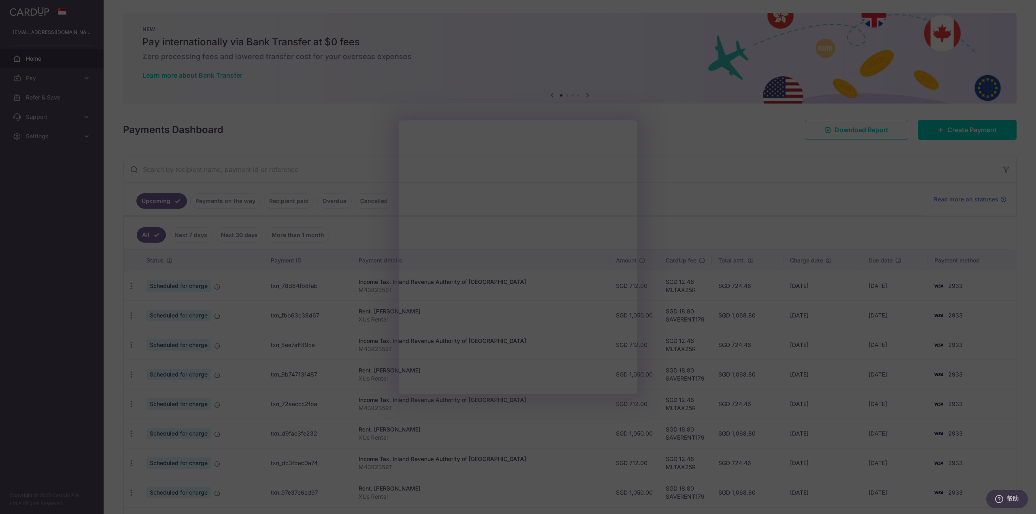
click at [720, 184] on div at bounding box center [523, 260] width 1047 height 520
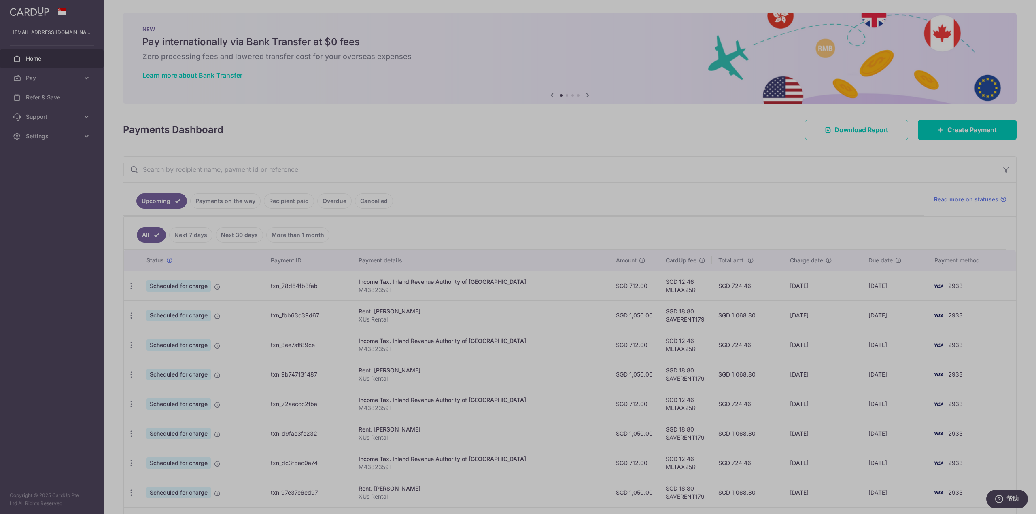
drag, startPoint x: 807, startPoint y: 285, endPoint x: 775, endPoint y: 283, distance: 32.4
click at [784, 283] on td "19/08/2025" at bounding box center [823, 286] width 79 height 30
click at [804, 286] on td "19/08/2025" at bounding box center [823, 286] width 79 height 30
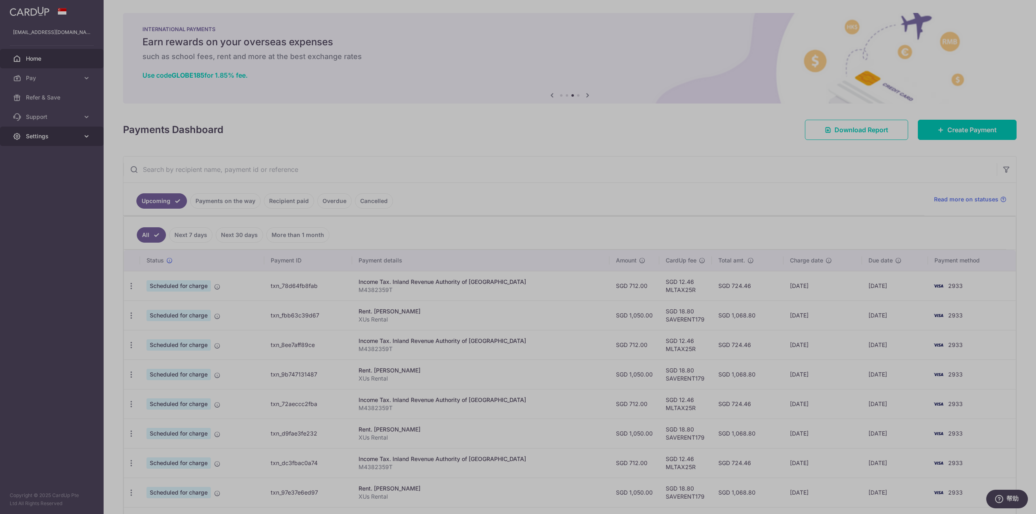
click at [76, 137] on span "Settings" at bounding box center [52, 136] width 53 height 8
click at [40, 159] on span "Account" at bounding box center [52, 156] width 53 height 8
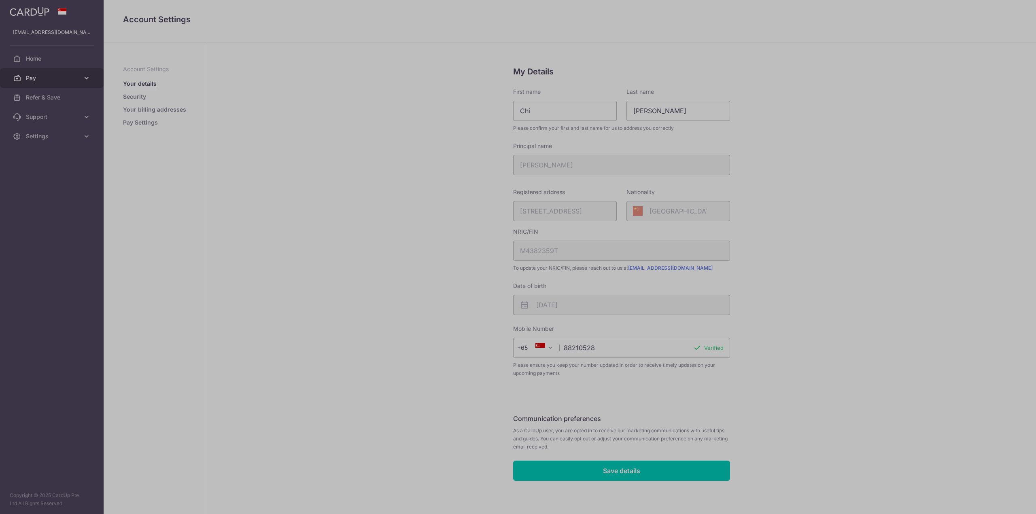
click at [85, 76] on icon at bounding box center [87, 78] width 8 height 8
click at [42, 97] on span "Payments" at bounding box center [52, 97] width 53 height 8
click at [68, 72] on link "Pay" at bounding box center [52, 77] width 104 height 19
click at [44, 136] on span "Cards" at bounding box center [52, 136] width 53 height 8
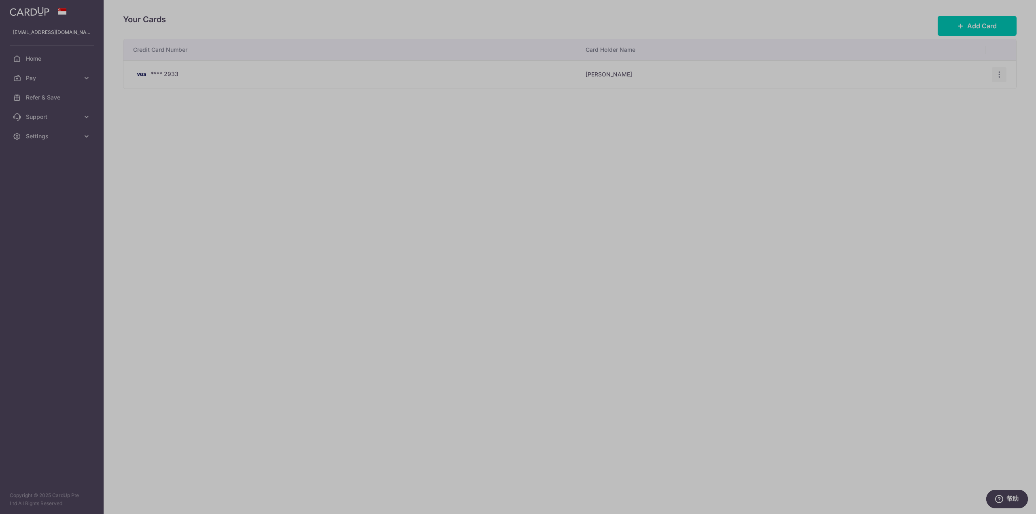
click at [1001, 74] on icon "button" at bounding box center [999, 74] width 8 height 8
click at [954, 94] on span "View/Edit" at bounding box center [972, 97] width 55 height 10
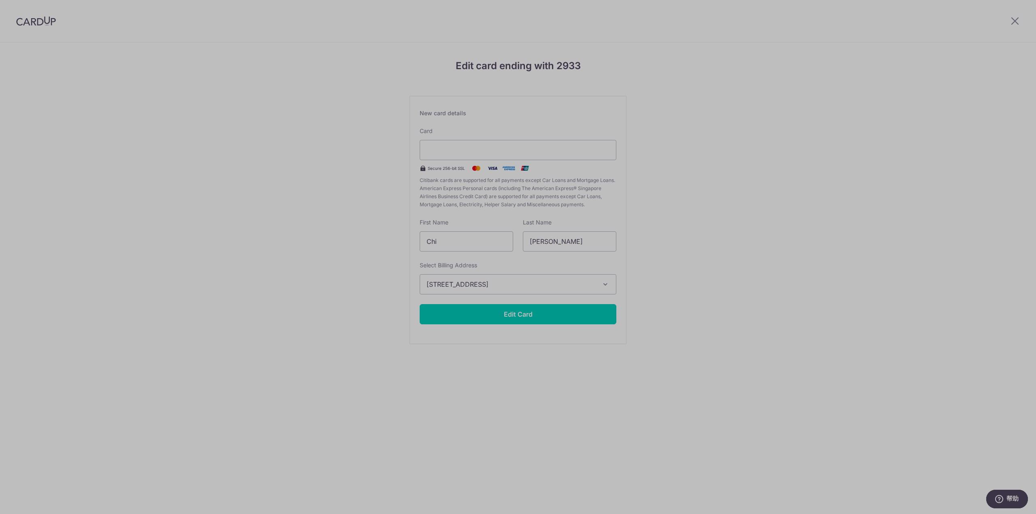
drag, startPoint x: 351, startPoint y: 236, endPoint x: 393, endPoint y: 237, distance: 42.1
click at [352, 236] on div "Edit card ending with 2933 New card details Card Secure 256-bit SSL Citibank ca…" at bounding box center [518, 212] width 1036 height 340
click at [554, 286] on span "[STREET_ADDRESS]" at bounding box center [511, 285] width 168 height 10
click at [421, 307] on link "Add Billing Address" at bounding box center [518, 307] width 196 height 15
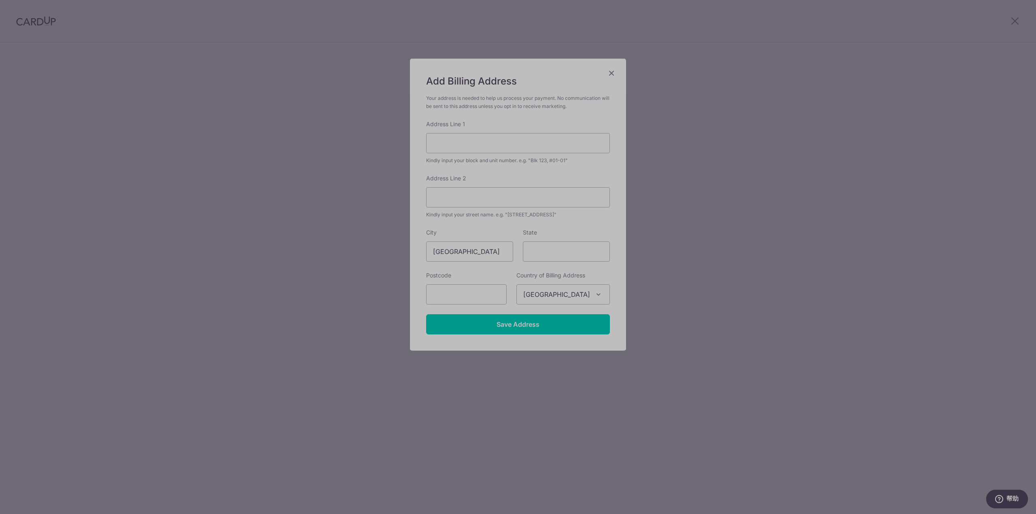
click at [461, 132] on div "Address Line 1 Kindly input your block and unit number. e.g. "Blk 123, #01-01"" at bounding box center [518, 142] width 184 height 45
click at [474, 142] on input "Address Line 1" at bounding box center [518, 143] width 184 height 20
click at [499, 144] on input "Address Line 1" at bounding box center [518, 143] width 184 height 20
click at [550, 96] on div "Your address is needed to help us process your payment. No communication will b…" at bounding box center [518, 102] width 184 height 16
click at [505, 141] on input "Address Line 1" at bounding box center [518, 143] width 184 height 20
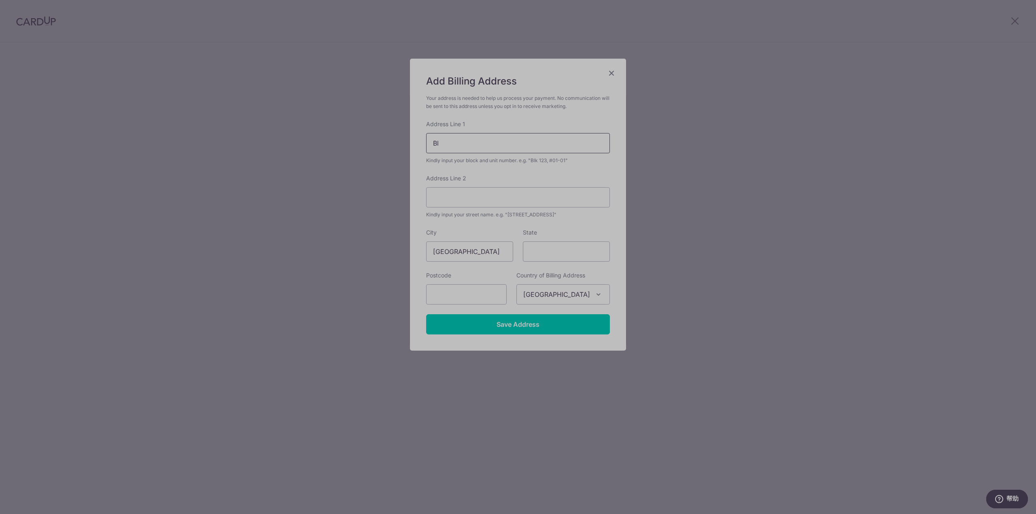
type input "B"
type input "BLOCK180,#10-06"
click at [522, 323] on input "Save Address" at bounding box center [518, 324] width 184 height 20
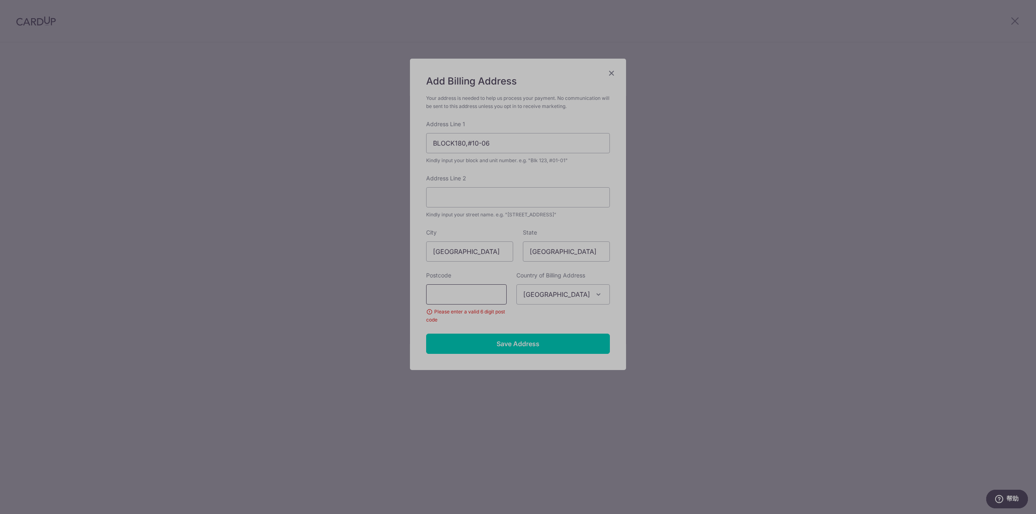
click at [446, 303] on input "text" at bounding box center [466, 295] width 81 height 20
type input "460180"
click at [501, 344] on input "Save Address" at bounding box center [518, 344] width 184 height 20
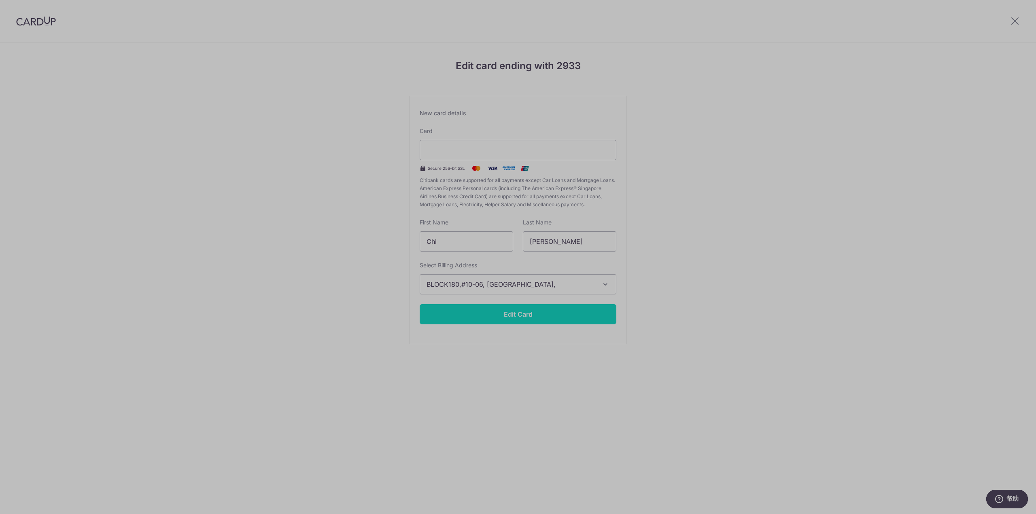
click at [519, 318] on button "Edit Card" at bounding box center [518, 314] width 197 height 20
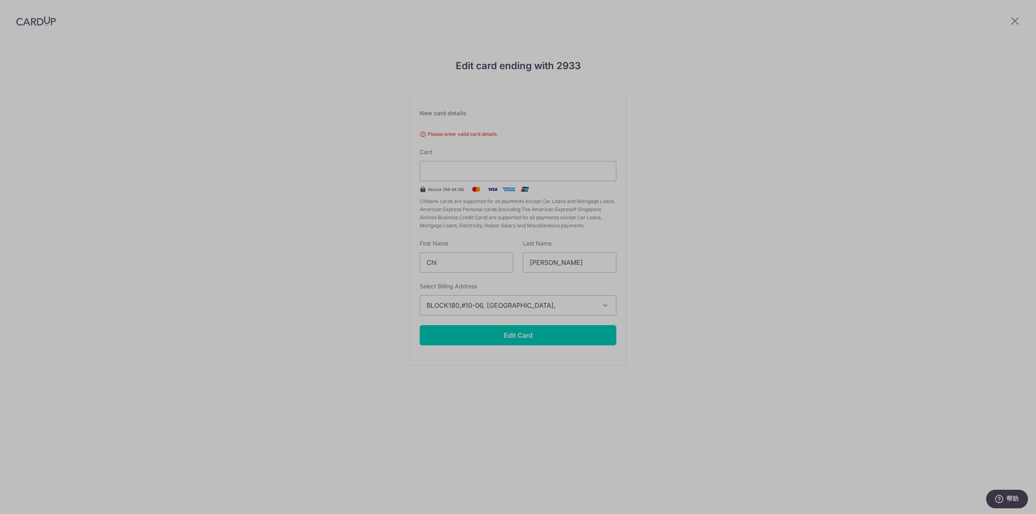
click at [715, 130] on div "Edit card ending with 2933 New card details Please enter valid card details. Ca…" at bounding box center [518, 222] width 1036 height 361
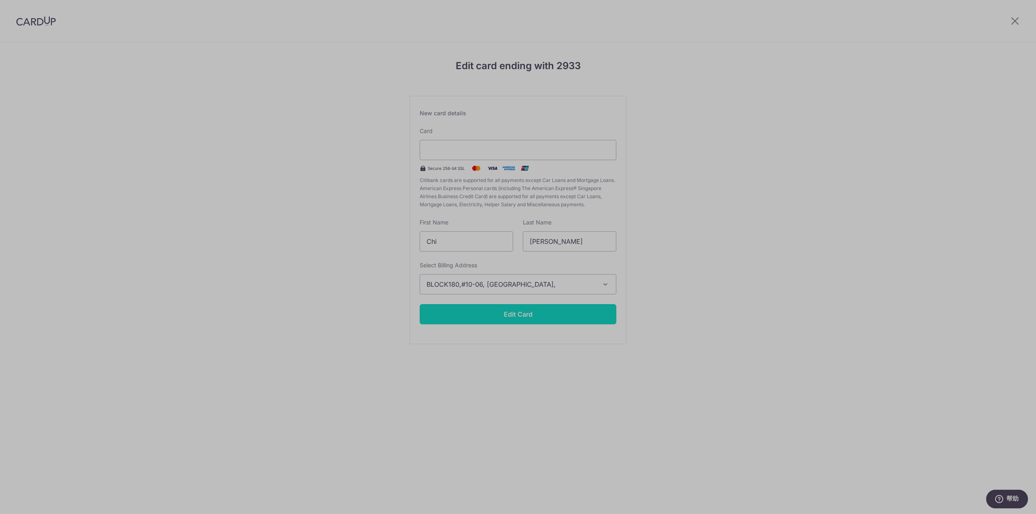
click at [520, 317] on button "Edit Card" at bounding box center [518, 314] width 197 height 20
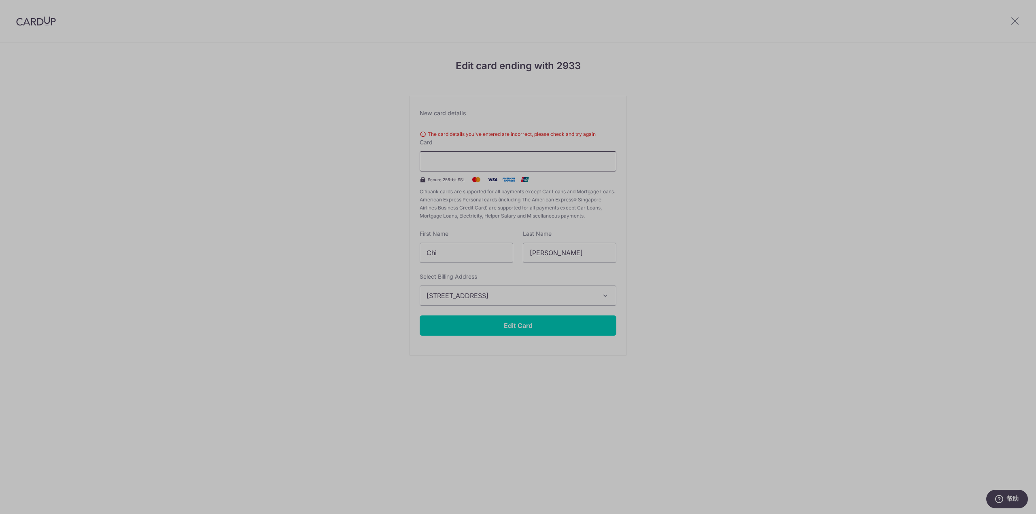
click at [569, 157] on iframe at bounding box center [518, 162] width 183 height 10
click at [337, 267] on div "Edit card ending with 2933 New card details The card details you've entered are…" at bounding box center [518, 217] width 1036 height 351
click at [519, 298] on span "[STREET_ADDRESS]" at bounding box center [511, 296] width 168 height 10
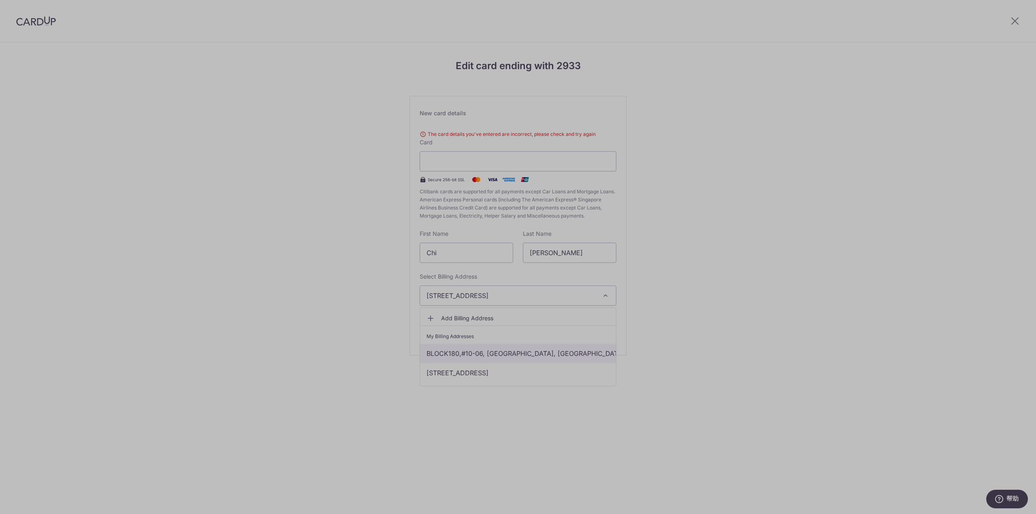
click at [478, 353] on link "BLOCK180,#10-06, [GEOGRAPHIC_DATA], [GEOGRAPHIC_DATA], [GEOGRAPHIC_DATA]-460180" at bounding box center [518, 353] width 196 height 19
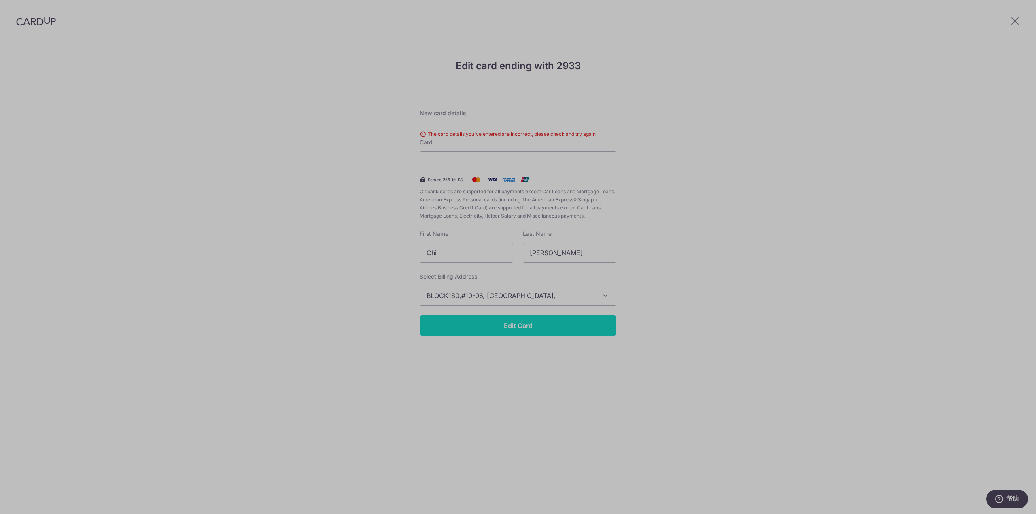
click at [514, 326] on button "Edit Card" at bounding box center [518, 326] width 197 height 20
click at [473, 256] on input "Chi" at bounding box center [466, 253] width 93 height 20
type input "CHI"
click at [558, 251] on input "[PERSON_NAME]" at bounding box center [569, 253] width 93 height 20
type input "XU"
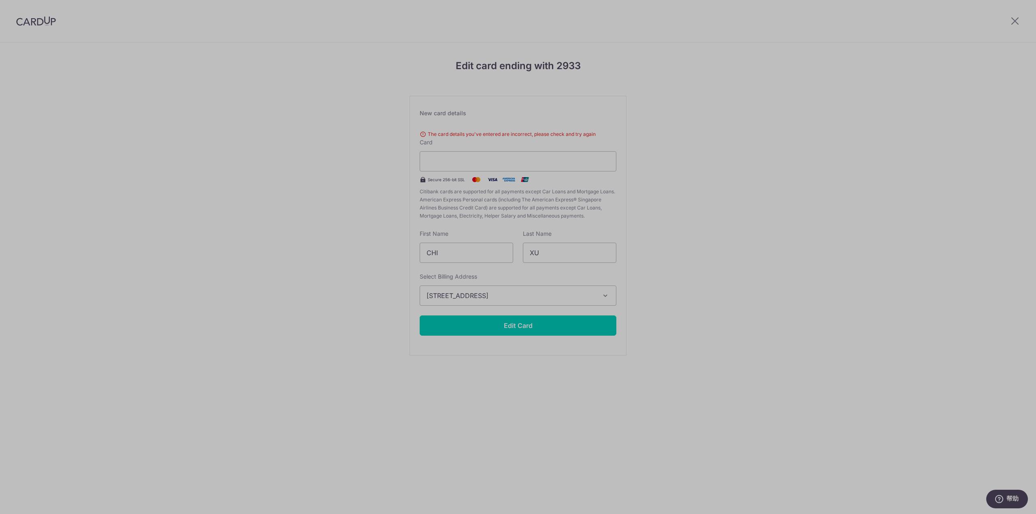
click at [542, 297] on span "[STREET_ADDRESS]" at bounding box center [511, 296] width 168 height 10
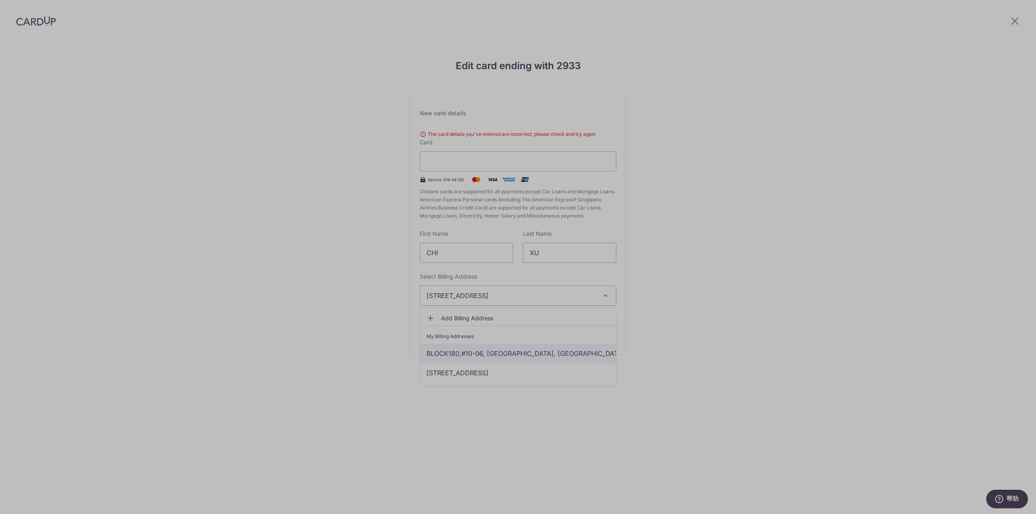
click at [468, 350] on link "BLOCK180,#10-06, [GEOGRAPHIC_DATA], [GEOGRAPHIC_DATA], [GEOGRAPHIC_DATA]-460180" at bounding box center [518, 353] width 196 height 19
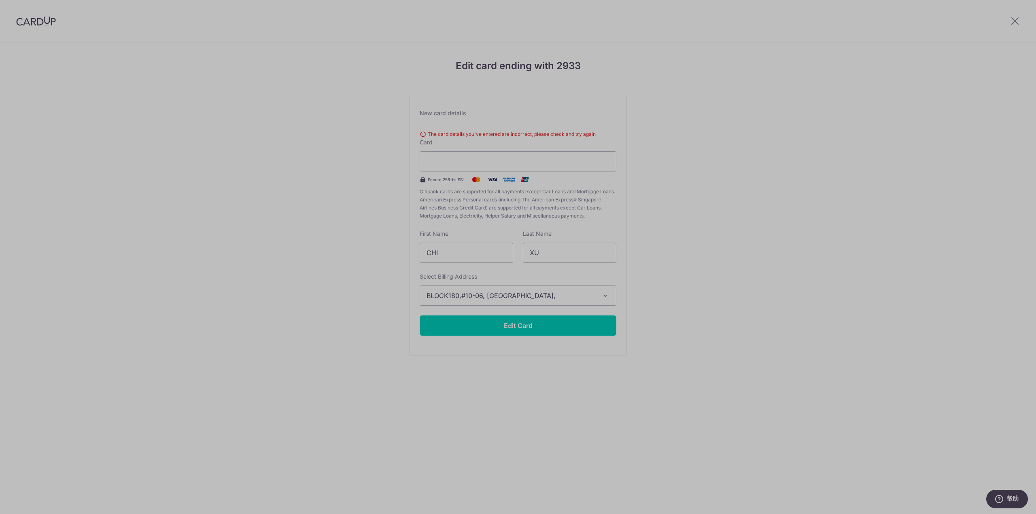
click at [691, 291] on div "Edit card ending with 2933 New card details The card details you've entered are…" at bounding box center [518, 217] width 1036 height 351
click at [531, 327] on button "Edit Card" at bounding box center [518, 326] width 197 height 20
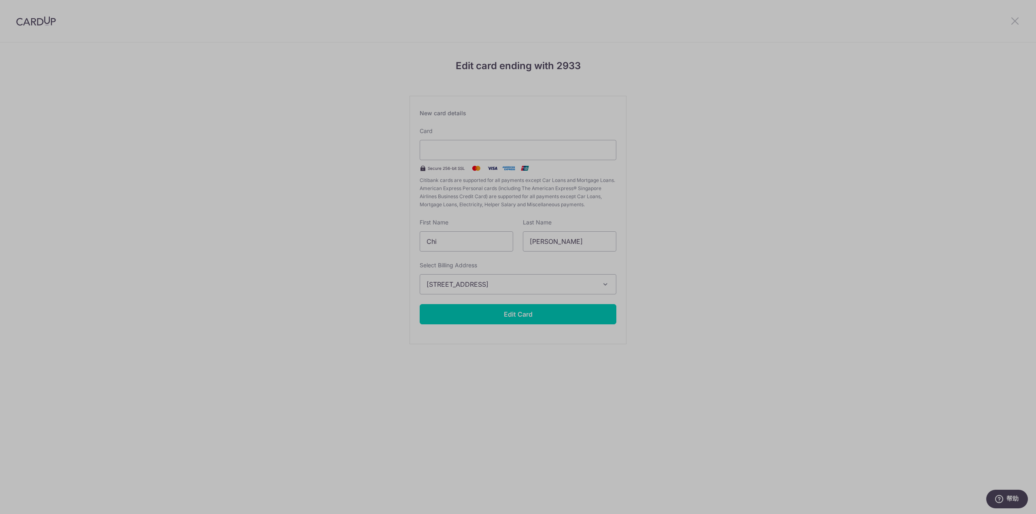
click at [1017, 20] on icon at bounding box center [1015, 21] width 10 height 10
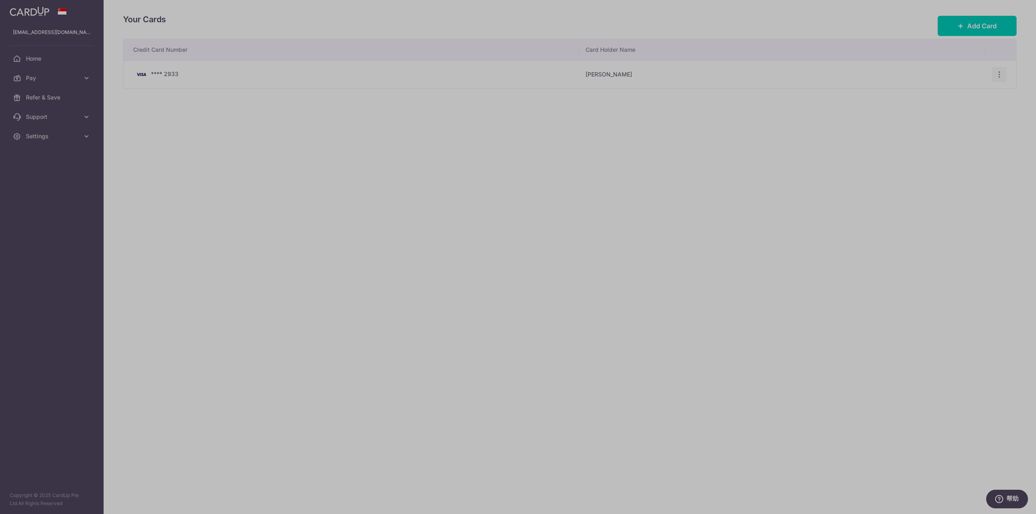
click at [995, 73] on div "View/Edit [GEOGRAPHIC_DATA]" at bounding box center [999, 74] width 15 height 15
click at [1001, 73] on icon "button" at bounding box center [999, 74] width 8 height 8
click at [955, 113] on span "Delete" at bounding box center [972, 117] width 55 height 10
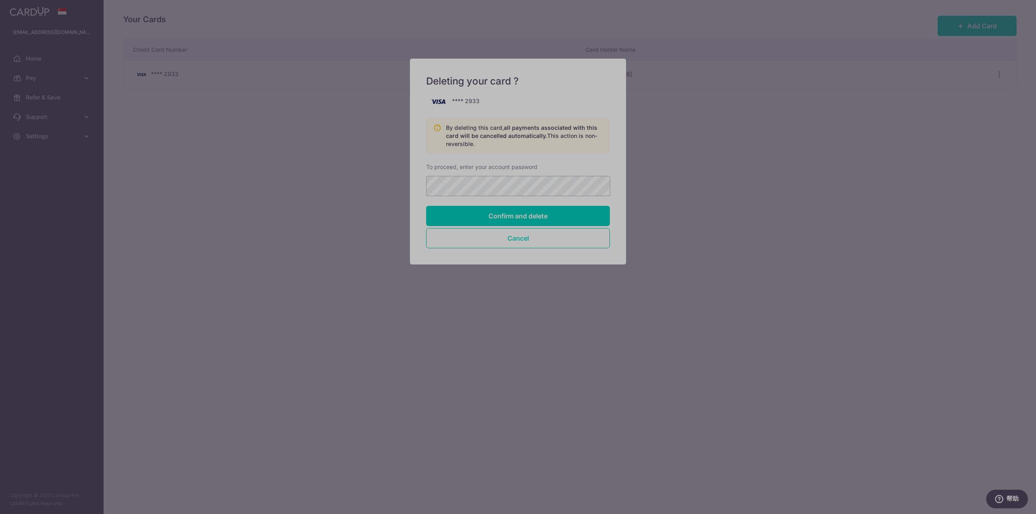
click at [570, 243] on button "Cancel" at bounding box center [518, 238] width 184 height 20
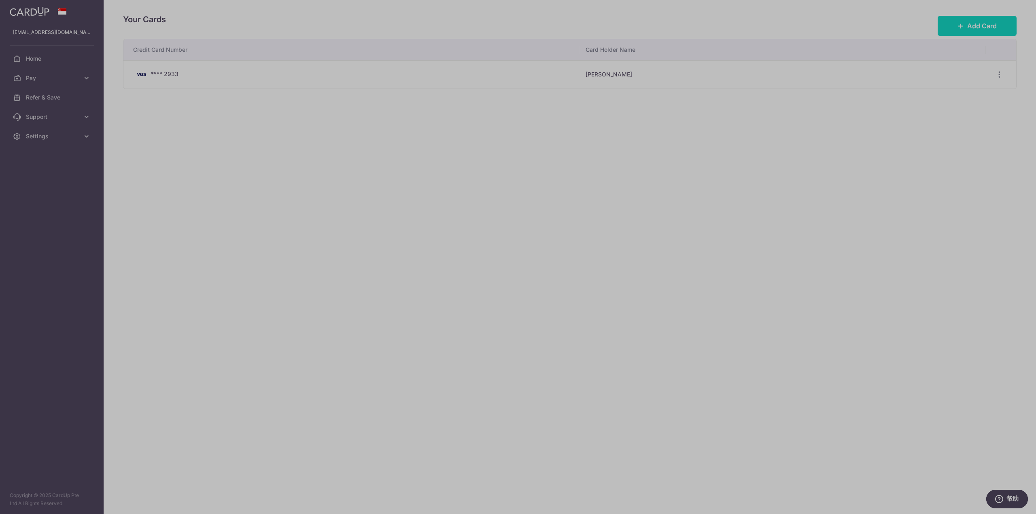
click at [959, 28] on icon at bounding box center [961, 26] width 6 height 6
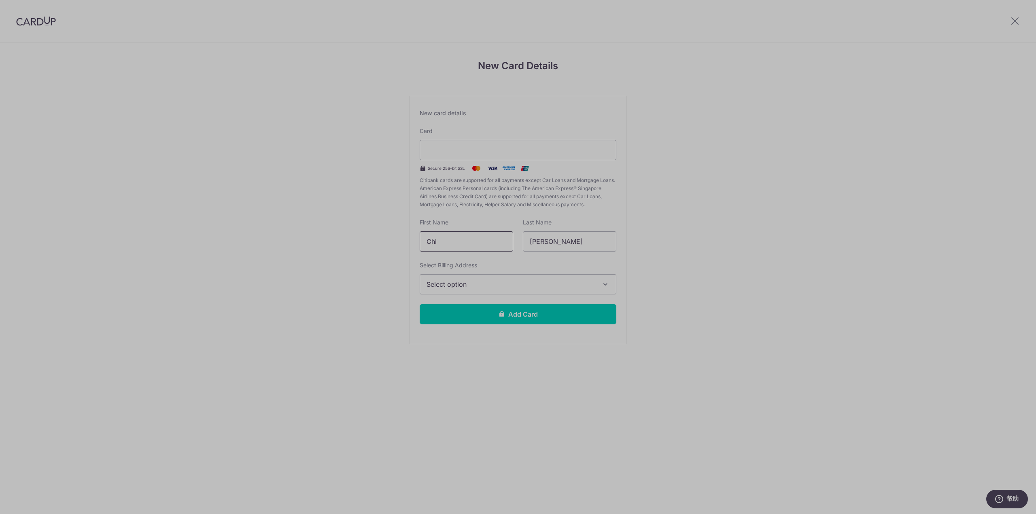
click at [476, 243] on input "Chi" at bounding box center [466, 241] width 93 height 20
type input "CHI"
click at [568, 238] on input "Xu" at bounding box center [569, 241] width 93 height 20
type input "XU"
click at [508, 280] on span "Select option" at bounding box center [511, 285] width 168 height 10
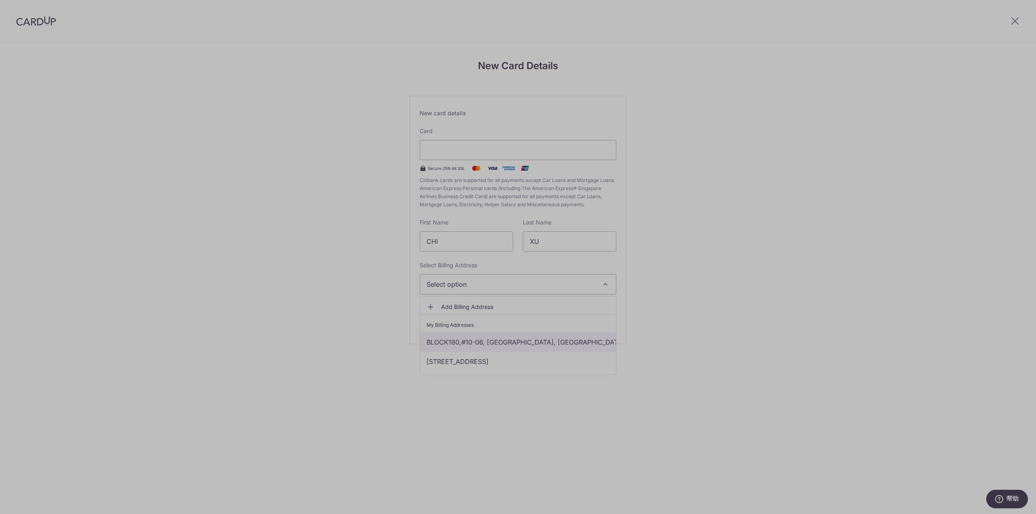
click at [477, 338] on link "BLOCK180,#10-06, Singapore, Singapore, Singapore-460180" at bounding box center [518, 342] width 196 height 19
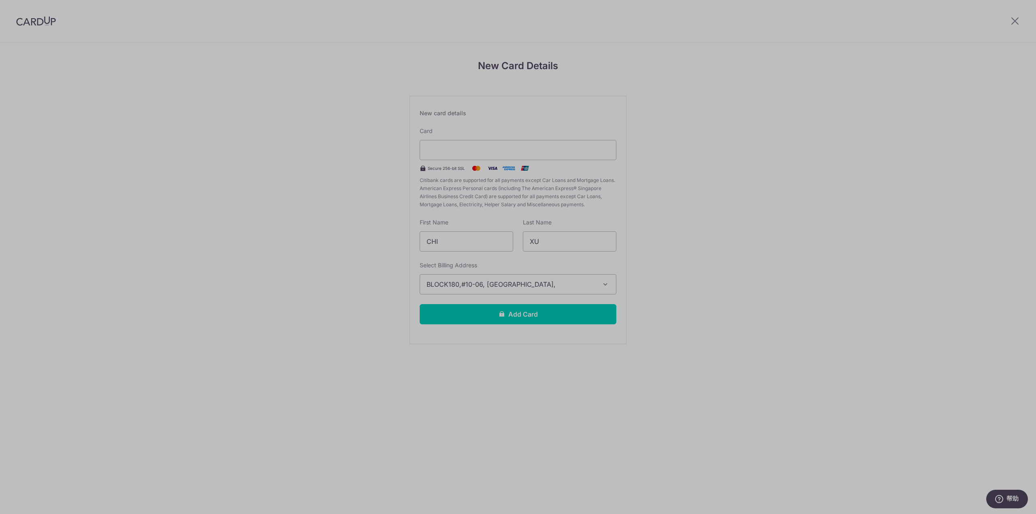
click at [355, 323] on div "New Card Details New card details Card Secure 256-bit SSL Citibank cards are su…" at bounding box center [518, 212] width 1036 height 340
click at [516, 311] on button "Add Card" at bounding box center [518, 314] width 197 height 20
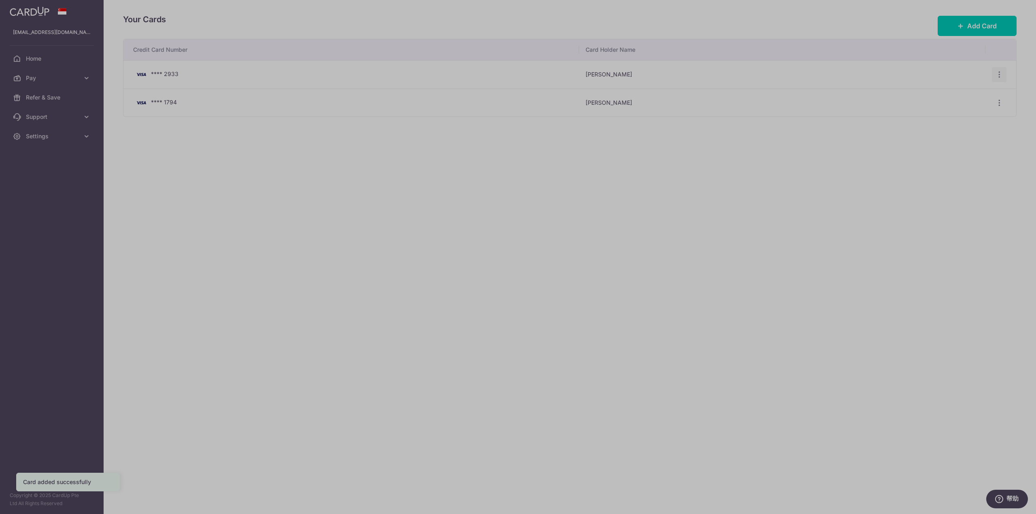
click at [994, 76] on div "View/Edit [GEOGRAPHIC_DATA]" at bounding box center [999, 74] width 15 height 15
click at [999, 74] on icon "button" at bounding box center [999, 74] width 8 height 8
click at [796, 174] on div "Your Cards Add Card Credit Card Number Card Holder Name **** 2933 Chi Xu View/E…" at bounding box center [570, 257] width 932 height 514
click at [34, 46] on ul "xuchi528@gmail.com Home Pay Payments Recipients Cards Refer & Save Support FAQ …" at bounding box center [52, 84] width 104 height 123
click at [39, 61] on span "Home" at bounding box center [52, 59] width 53 height 8
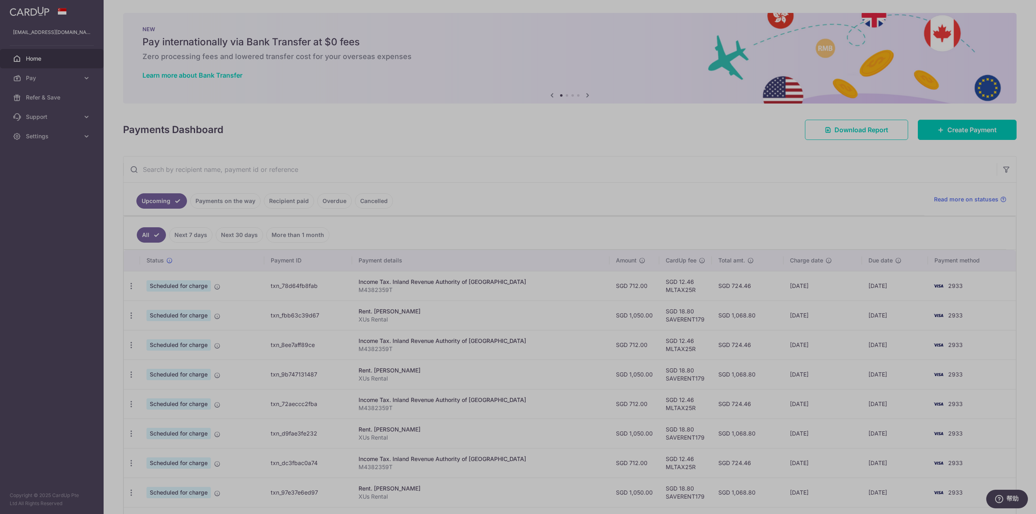
click at [908, 281] on td "[DATE]" at bounding box center [895, 286] width 66 height 30
click at [128, 285] on icon "button" at bounding box center [131, 286] width 8 height 8
click at [185, 306] on span "Update payment" at bounding box center [174, 309] width 55 height 10
radio input "true"
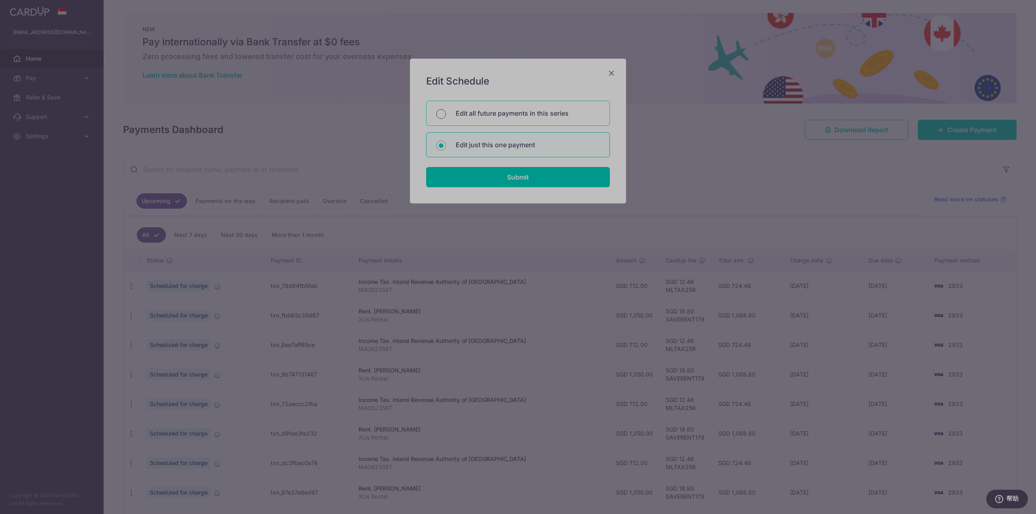
click at [438, 112] on input "Edit all future payments in this series" at bounding box center [441, 114] width 10 height 10
radio input "true"
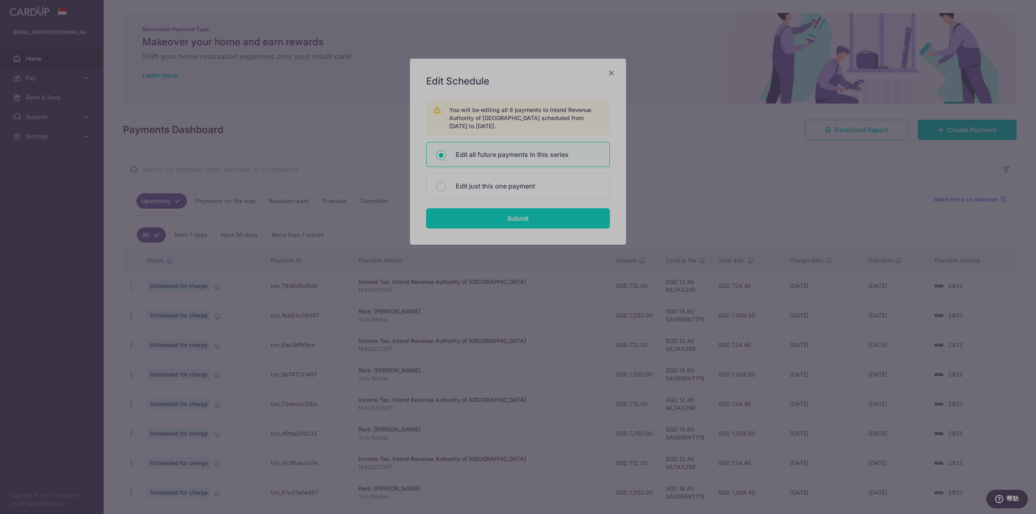
click at [498, 221] on input "Submit" at bounding box center [518, 218] width 184 height 20
radio input "true"
type input "712.00"
type input "M4382359T"
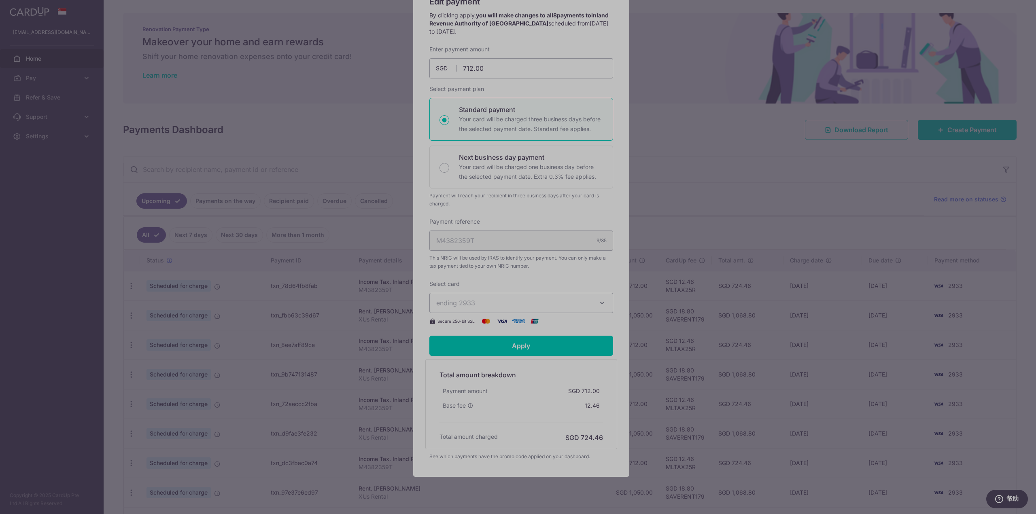
scroll to position [81, 0]
click at [529, 300] on span "ending 2933" at bounding box center [513, 302] width 155 height 10
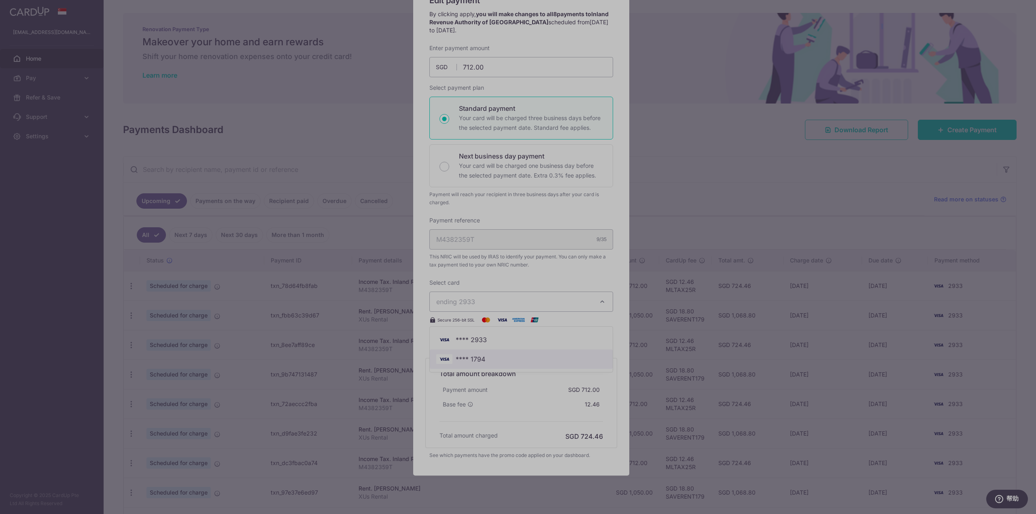
click at [471, 357] on span "**** 1794" at bounding box center [471, 360] width 30 height 10
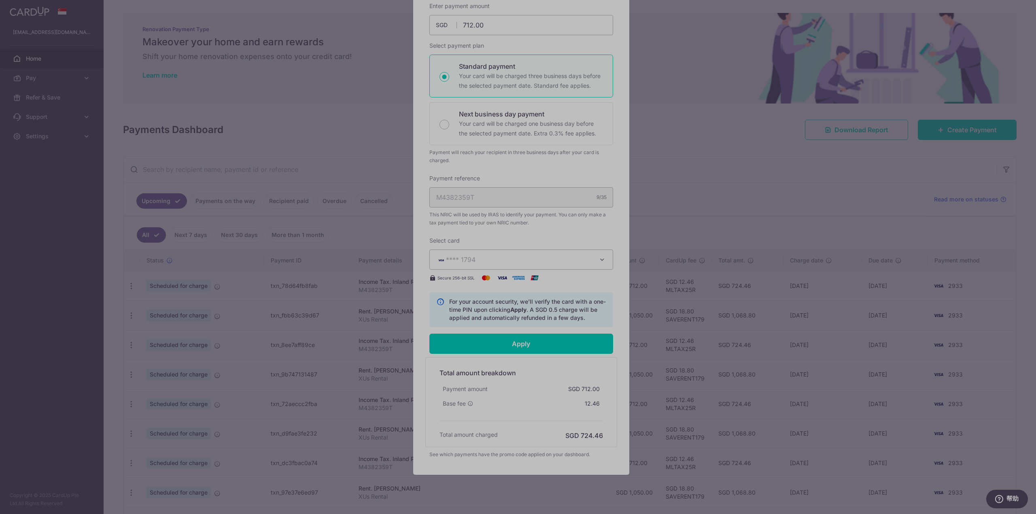
scroll to position [140, 0]
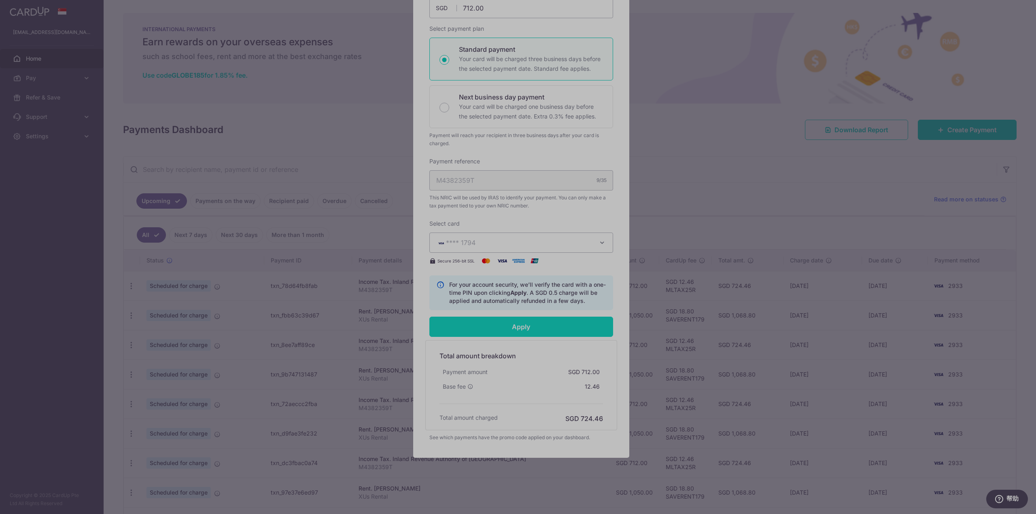
click at [515, 324] on input "Apply" at bounding box center [521, 327] width 184 height 20
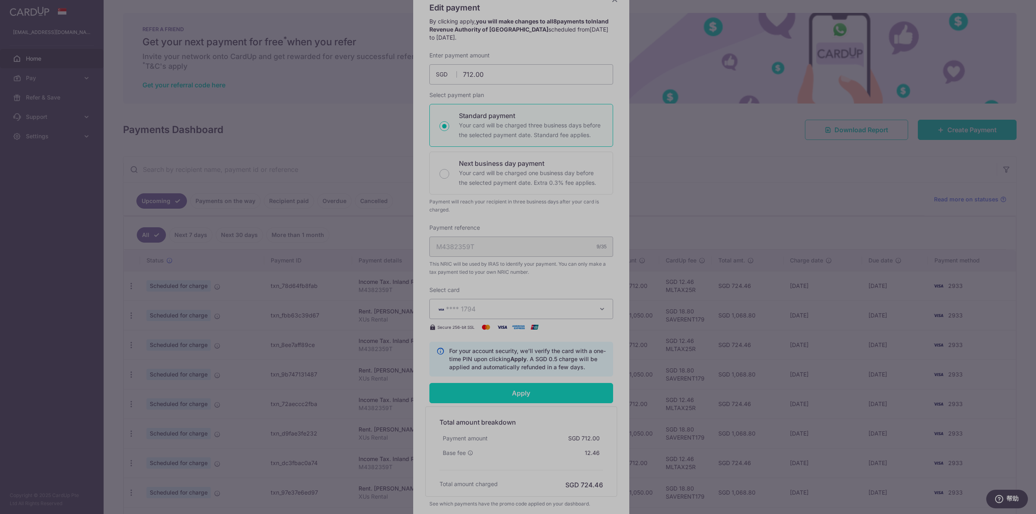
type input "Successfully Applied"
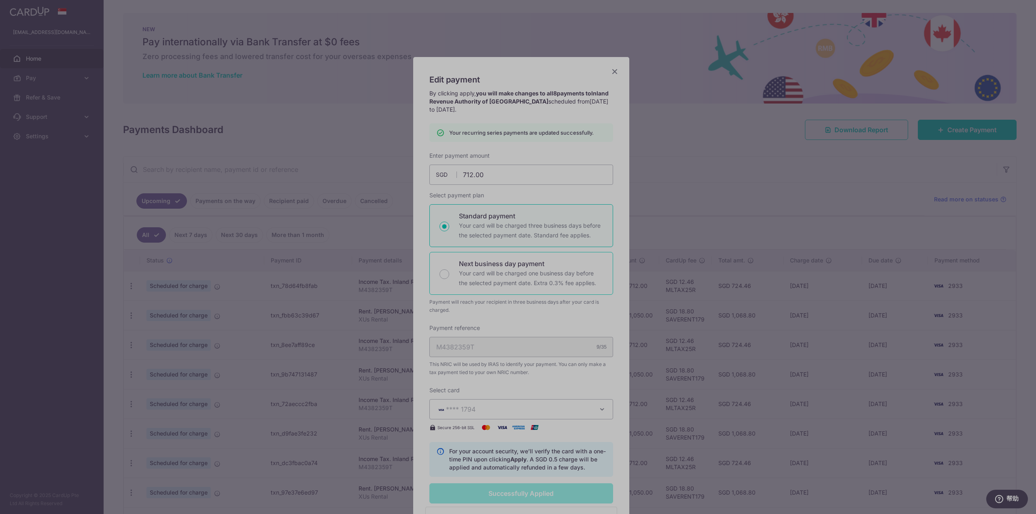
scroll to position [0, 0]
click at [612, 75] on icon "Close" at bounding box center [615, 73] width 10 height 10
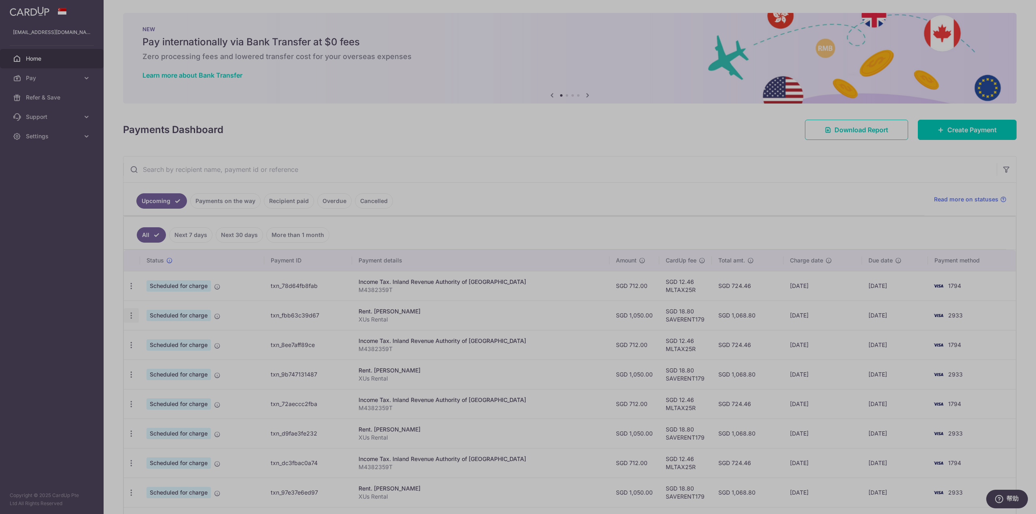
click at [131, 291] on icon "button" at bounding box center [131, 286] width 8 height 8
click at [168, 334] on span "Update payment" at bounding box center [174, 338] width 55 height 10
radio input "true"
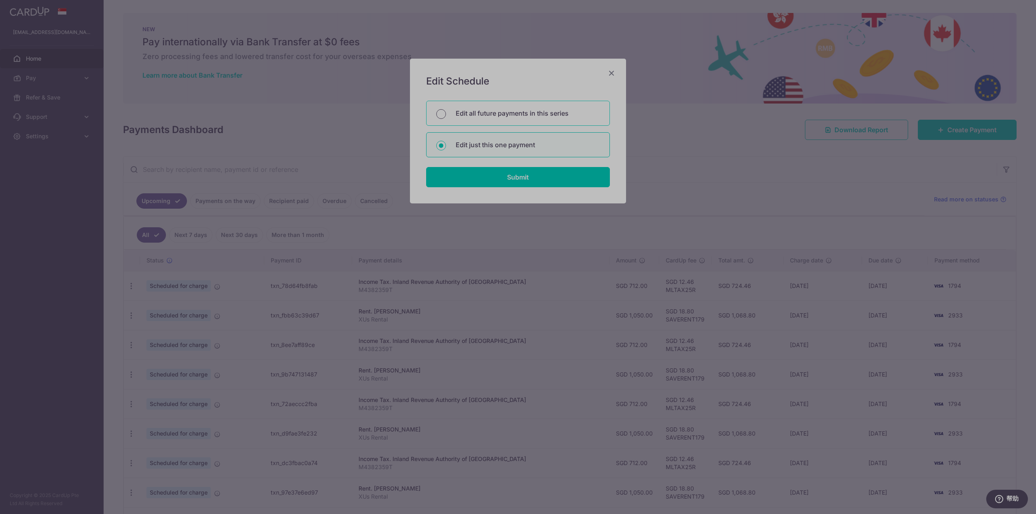
click at [441, 115] on input "Edit all future payments in this series" at bounding box center [441, 114] width 10 height 10
radio input "true"
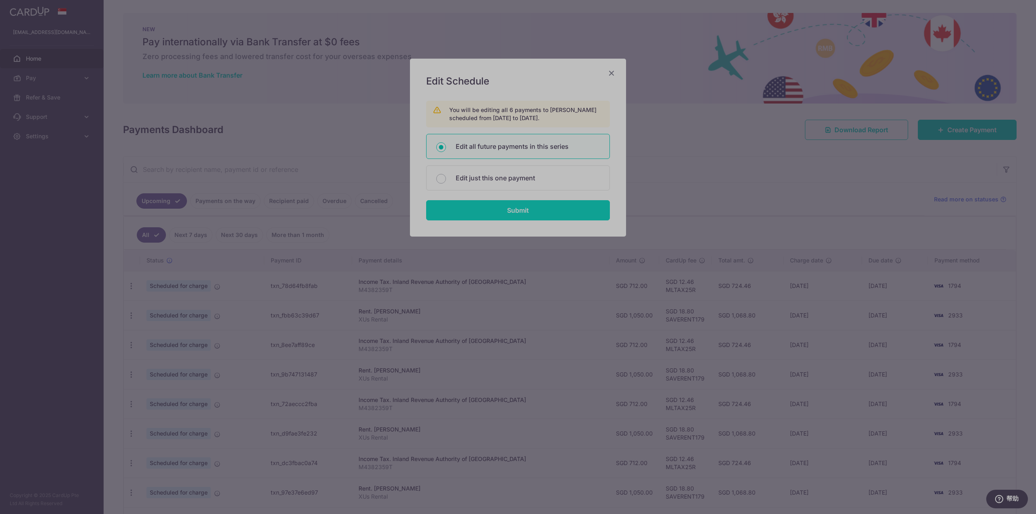
click at [528, 209] on input "Submit" at bounding box center [518, 210] width 184 height 20
radio input "true"
type input "1,050.00"
type input "XUs Rental"
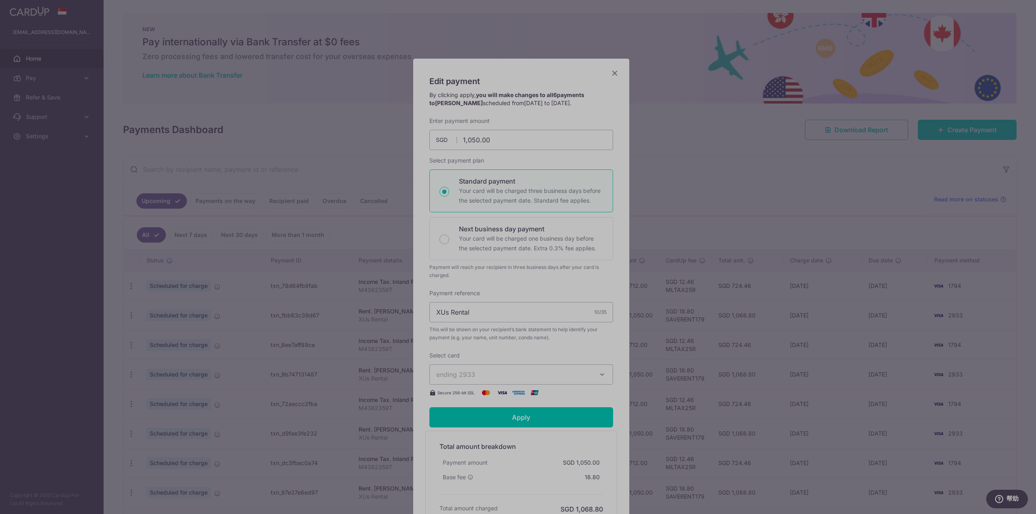
click at [495, 372] on span "ending 2933" at bounding box center [513, 375] width 155 height 10
click at [476, 427] on span "**** 1794" at bounding box center [471, 432] width 30 height 10
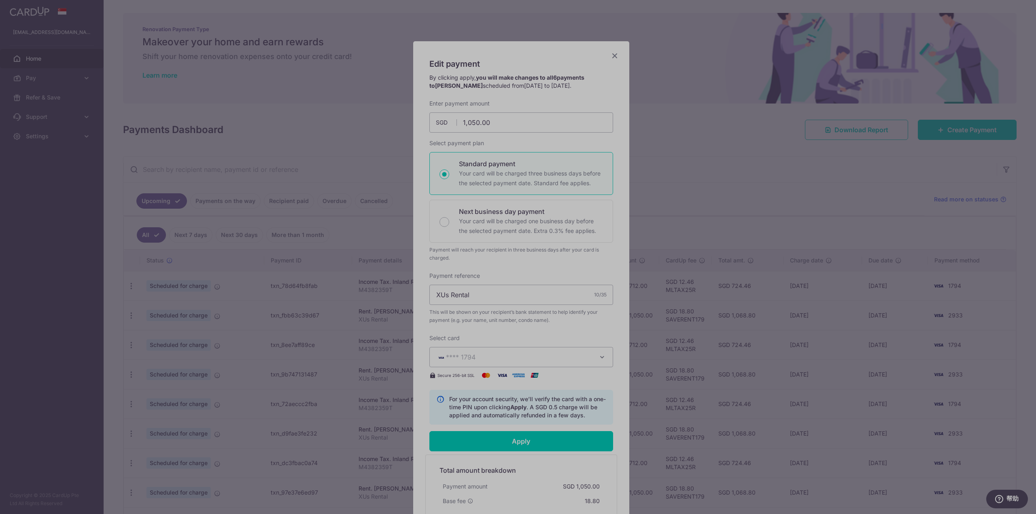
scroll to position [81, 0]
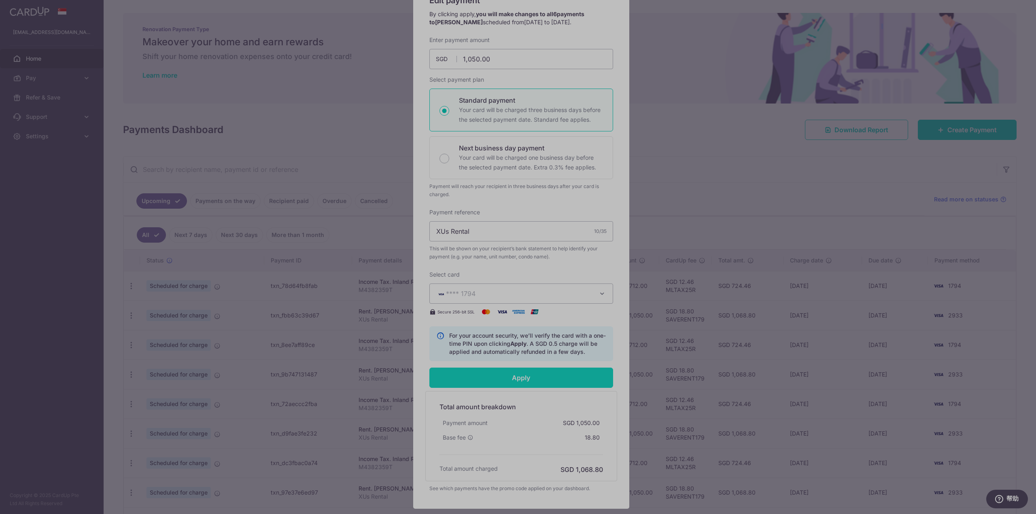
click at [532, 378] on input "Apply" at bounding box center [521, 378] width 184 height 20
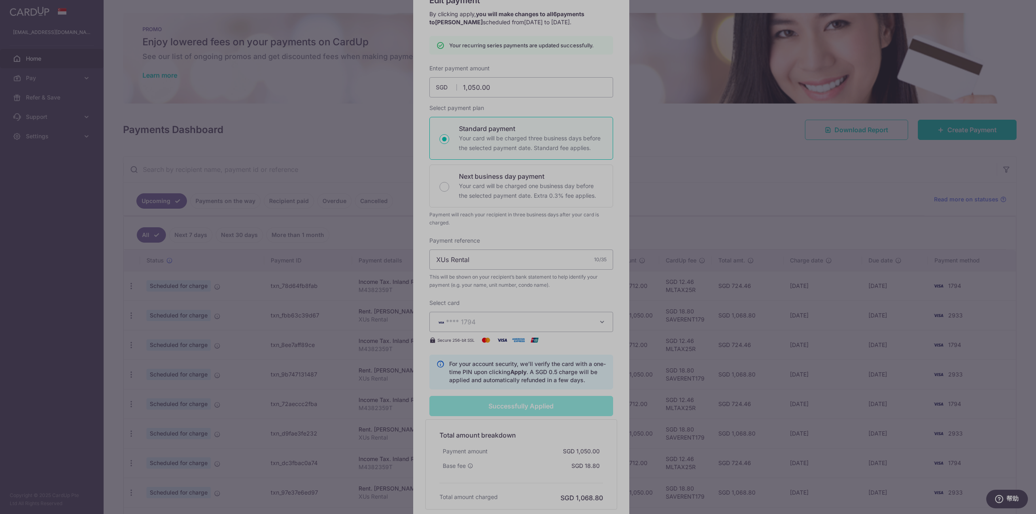
type input "Successfully Applied"
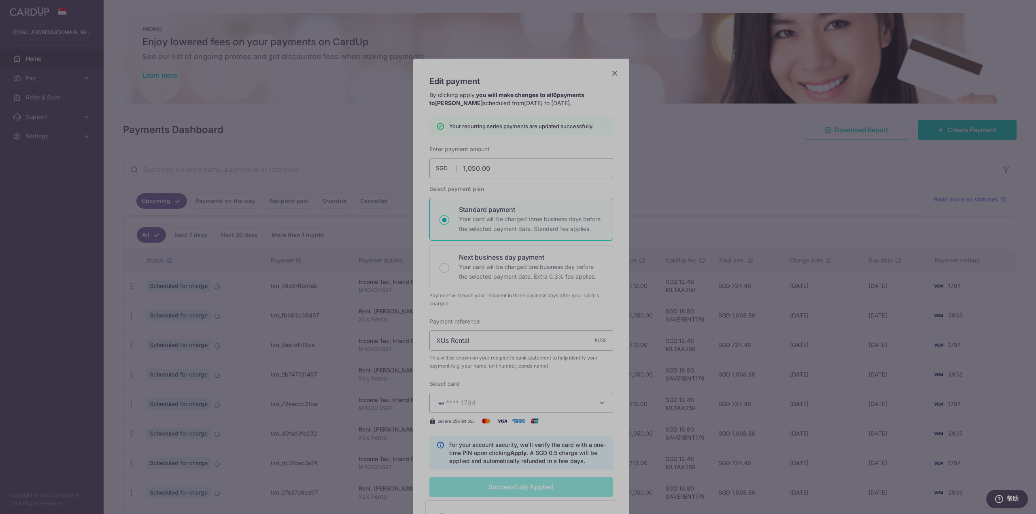
click at [614, 74] on icon "Close" at bounding box center [615, 73] width 10 height 10
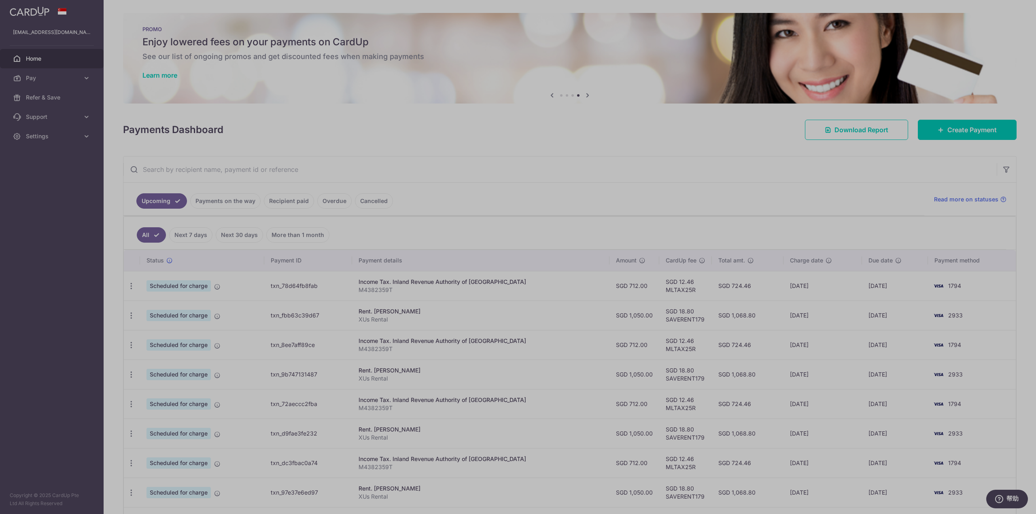
scroll to position [107, 0]
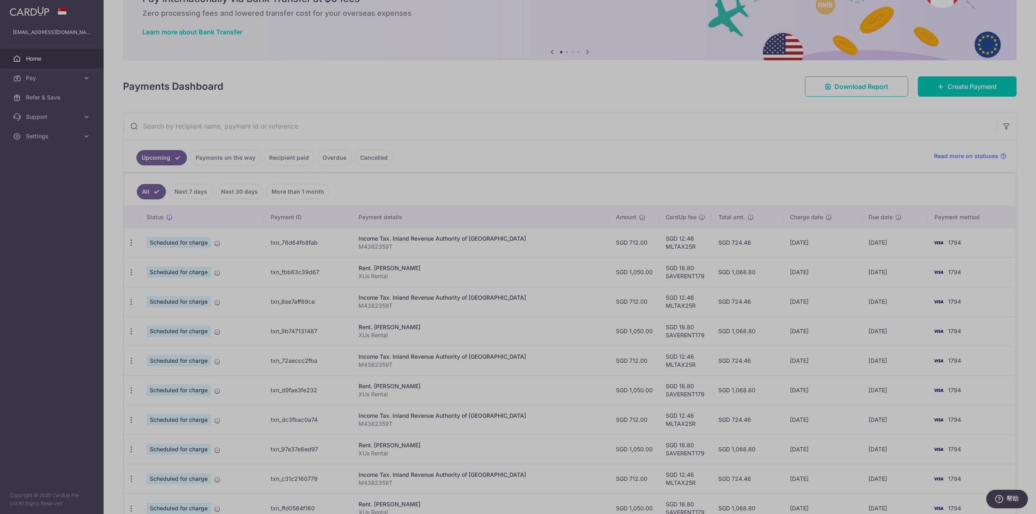
scroll to position [107, 0]
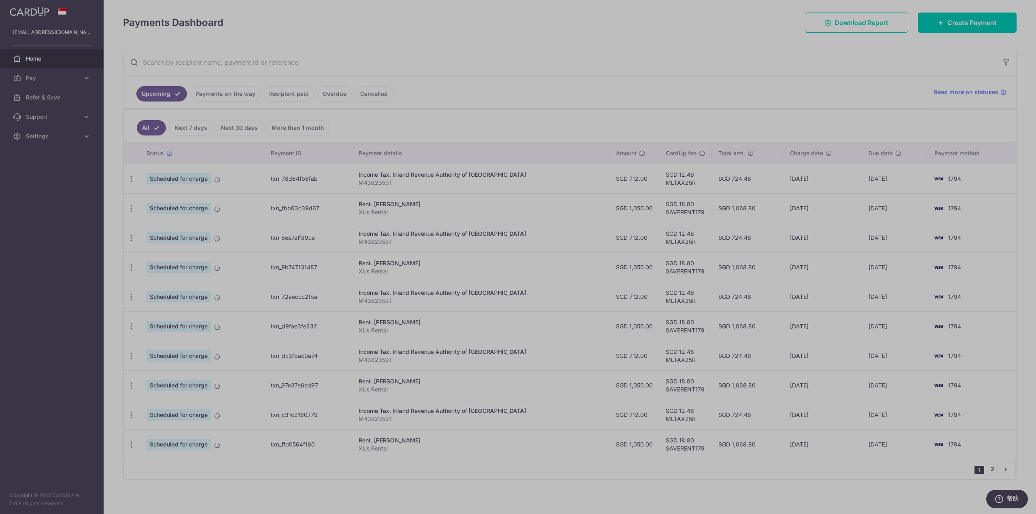
click at [989, 466] on link "2" at bounding box center [993, 470] width 10 height 10
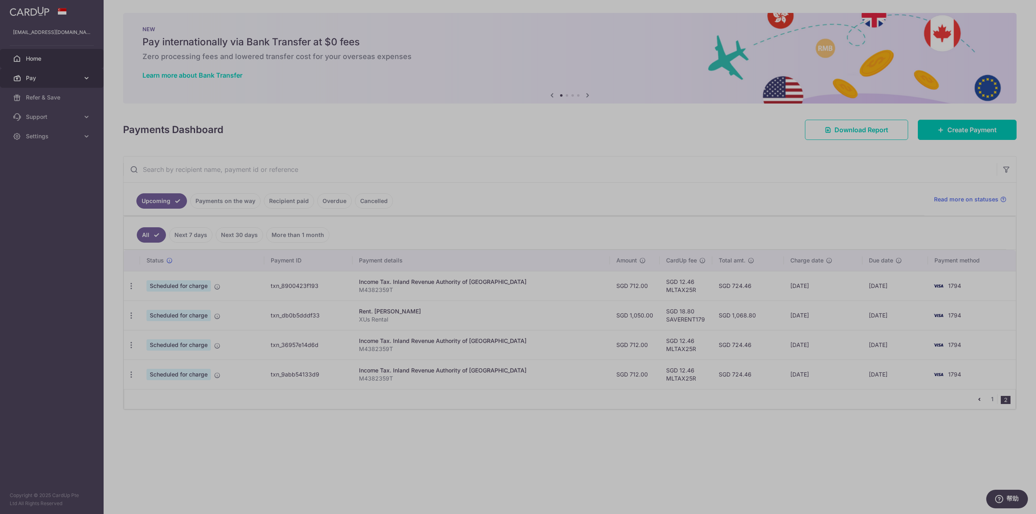
click at [58, 80] on span "Pay" at bounding box center [52, 78] width 53 height 8
click at [50, 100] on span "Payments" at bounding box center [52, 97] width 53 height 8
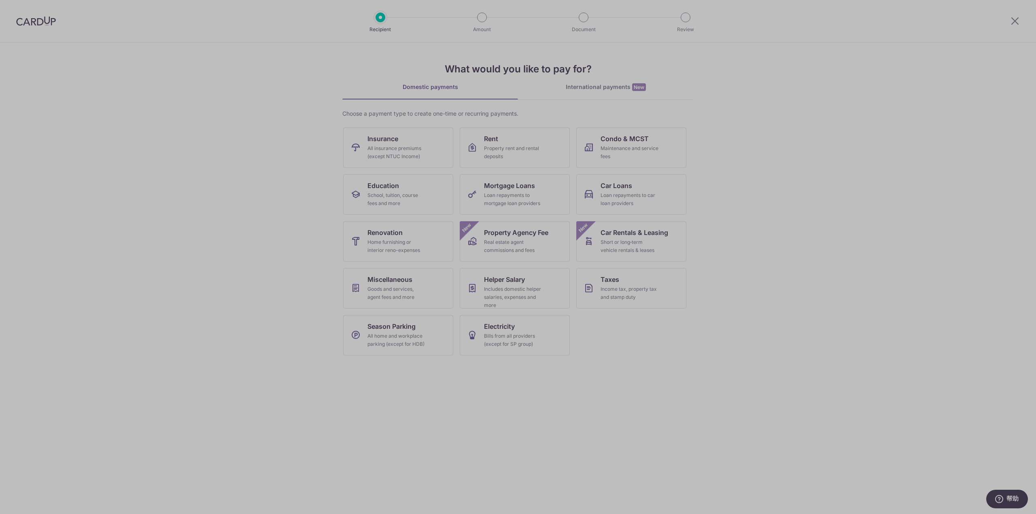
click at [29, 15] on div at bounding box center [36, 21] width 72 height 42
click at [36, 25] on img at bounding box center [36, 21] width 40 height 10
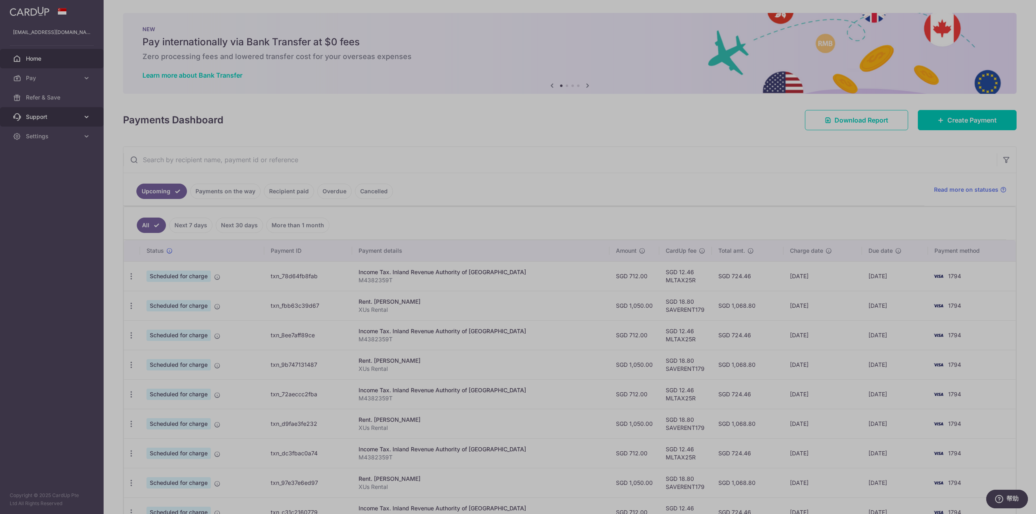
click at [66, 118] on span "Support" at bounding box center [52, 117] width 53 height 8
click at [82, 76] on link "Pay" at bounding box center [52, 77] width 104 height 19
click at [40, 135] on span "Cards" at bounding box center [52, 136] width 53 height 8
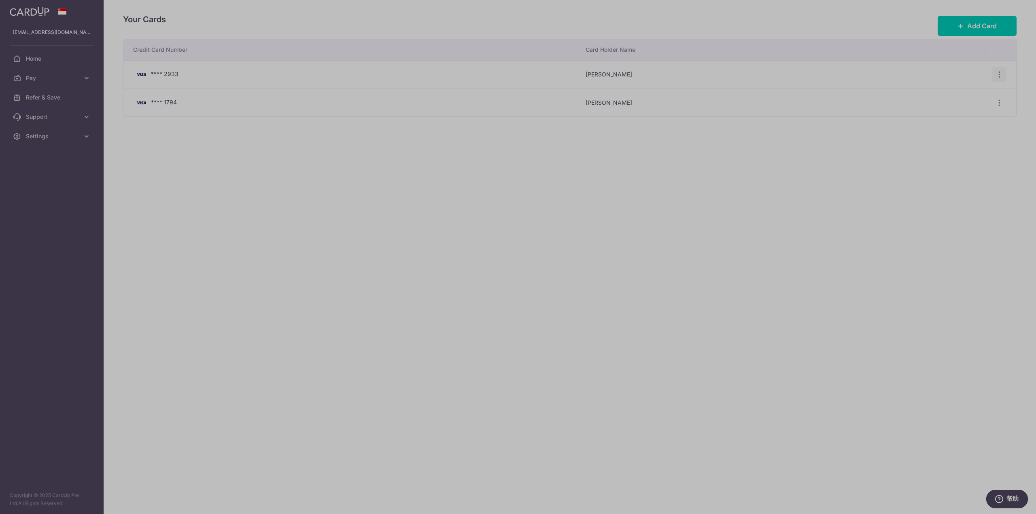
click at [999, 71] on icon "button" at bounding box center [999, 74] width 8 height 8
click at [951, 115] on span "Delete" at bounding box center [972, 117] width 55 height 10
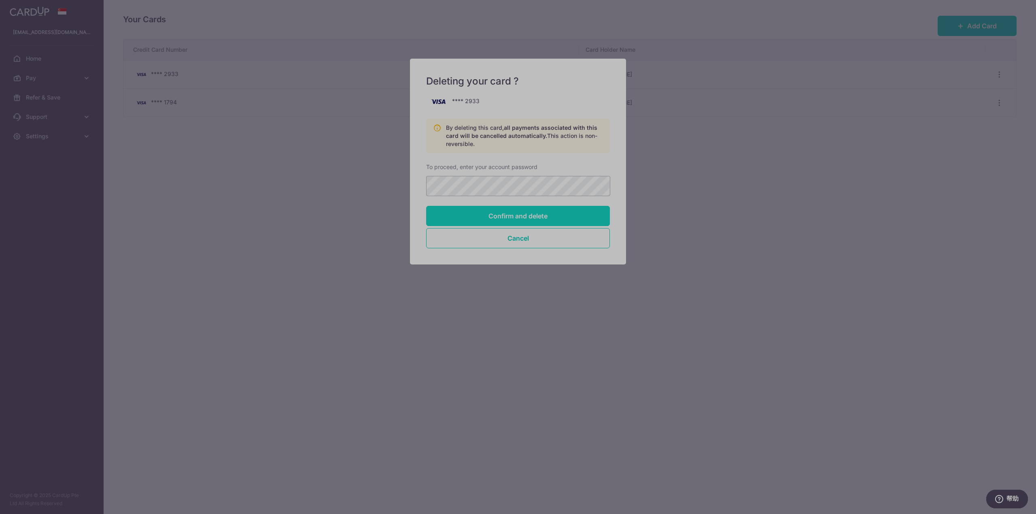
click at [533, 209] on input "Confirm and delete" at bounding box center [518, 216] width 184 height 20
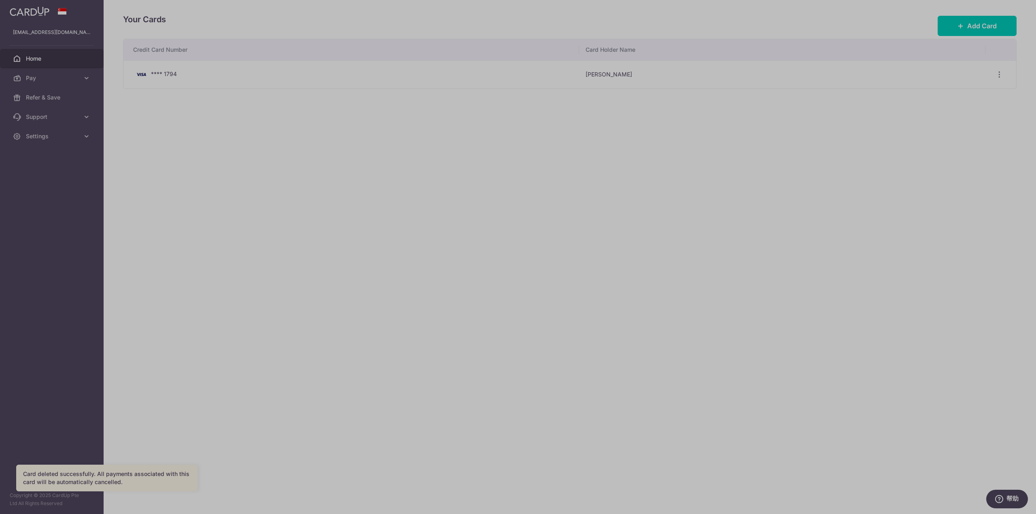
click at [42, 59] on span "Home" at bounding box center [52, 59] width 53 height 8
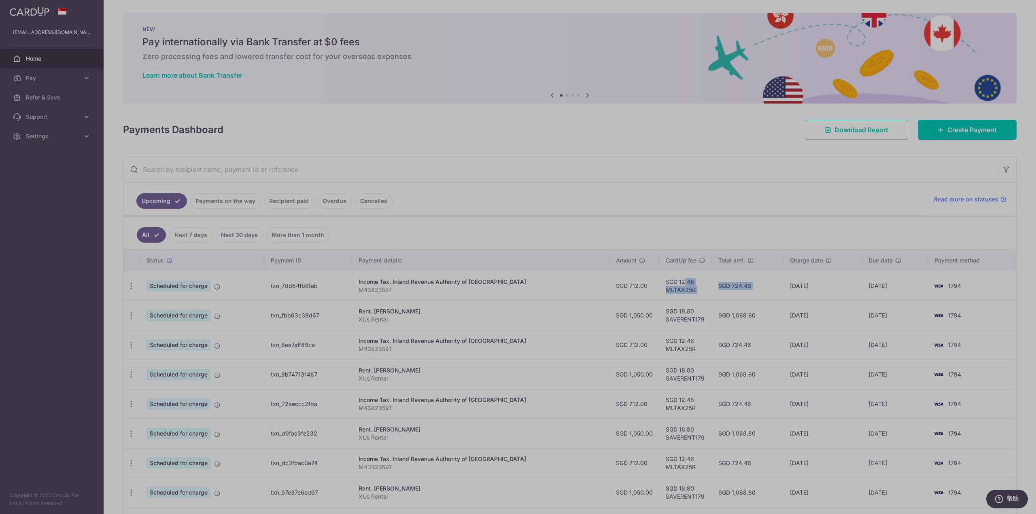
drag, startPoint x: 775, startPoint y: 283, endPoint x: 652, endPoint y: 280, distance: 123.5
click at [652, 280] on tr "Update payment Cancel payment Scheduled for charge txn_78d64fb8fab Income Tax. …" at bounding box center [570, 286] width 892 height 30
click at [748, 291] on td "SGD 724.46" at bounding box center [748, 286] width 72 height 30
click at [875, 280] on td "[DATE]" at bounding box center [895, 286] width 66 height 30
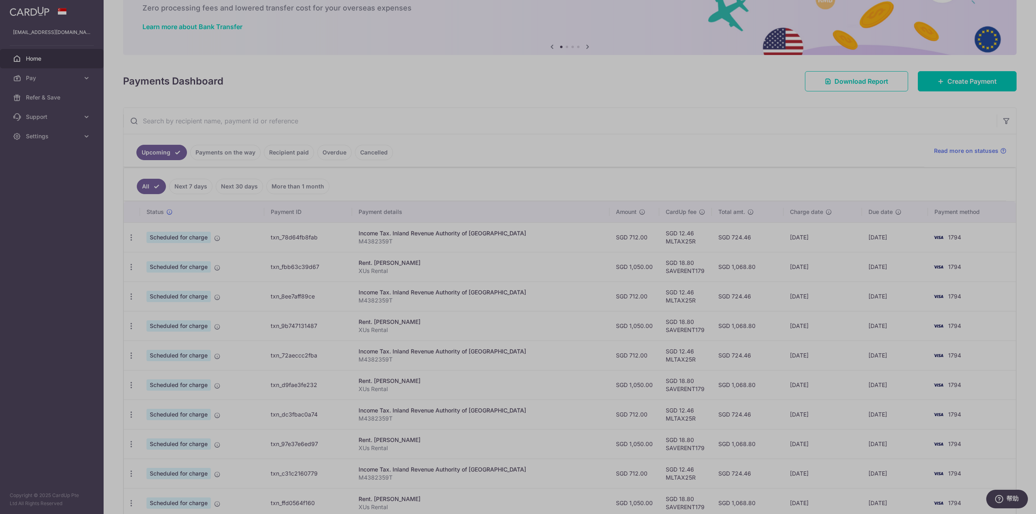
scroll to position [107, 0]
